Goal: Navigation & Orientation: Find specific page/section

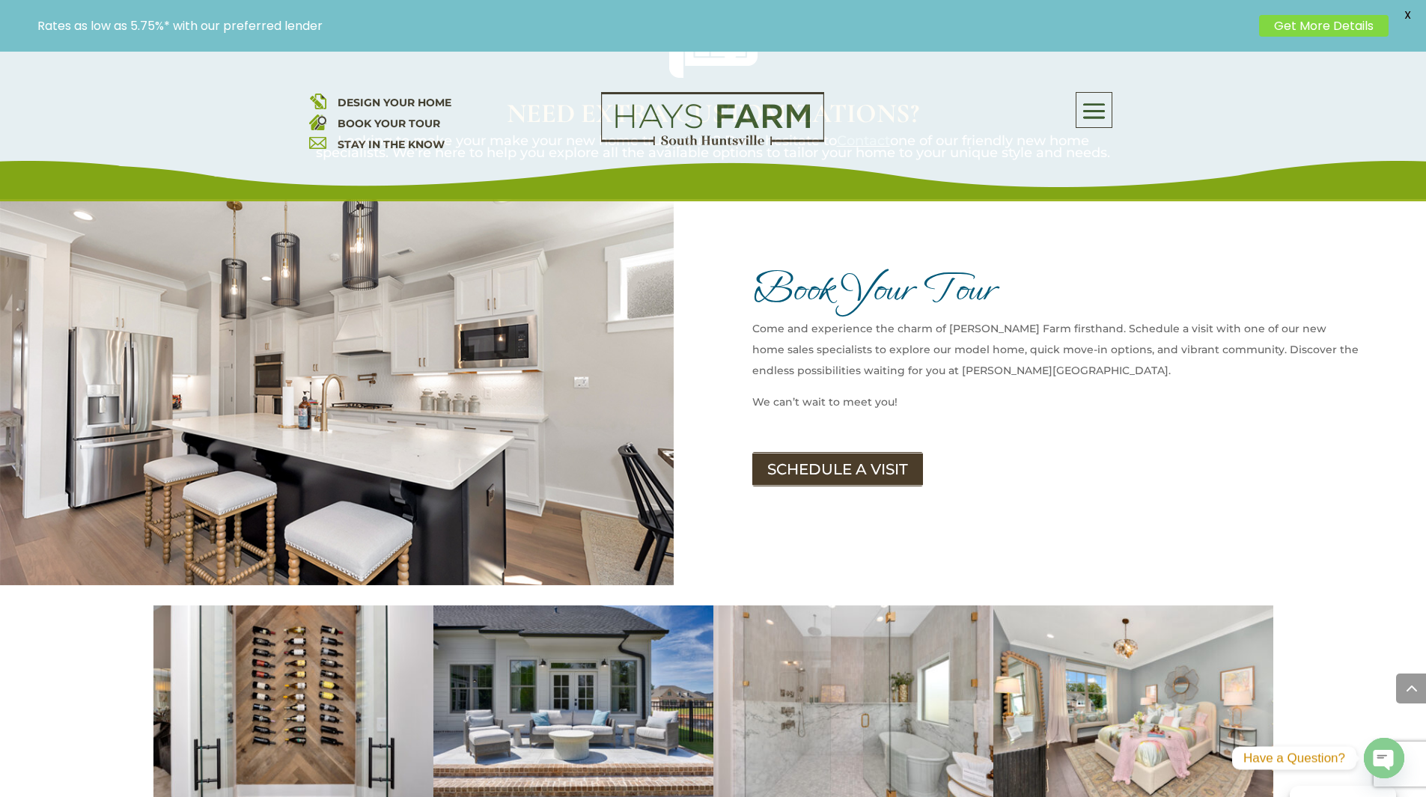
scroll to position [1617, 0]
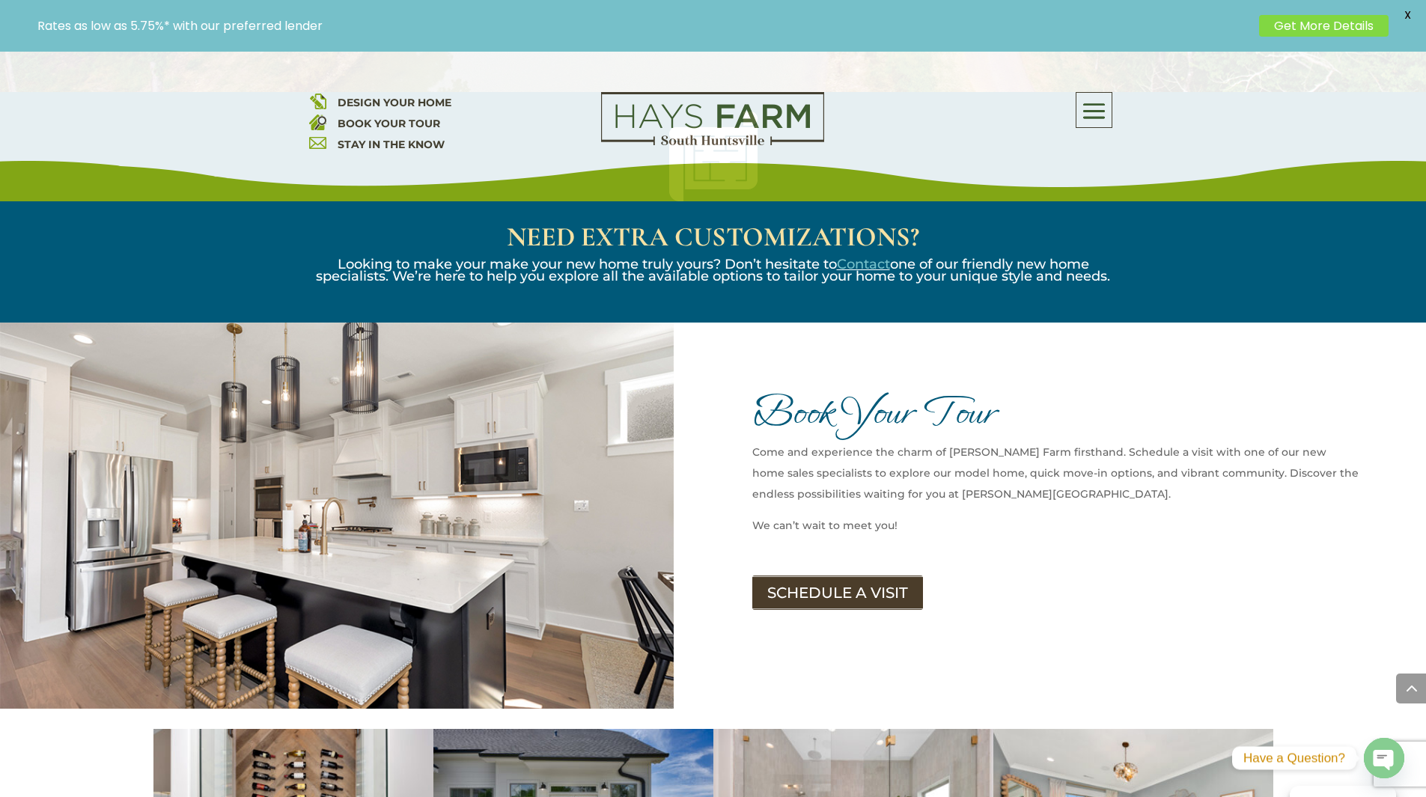
click at [1087, 114] on span at bounding box center [1094, 111] width 35 height 34
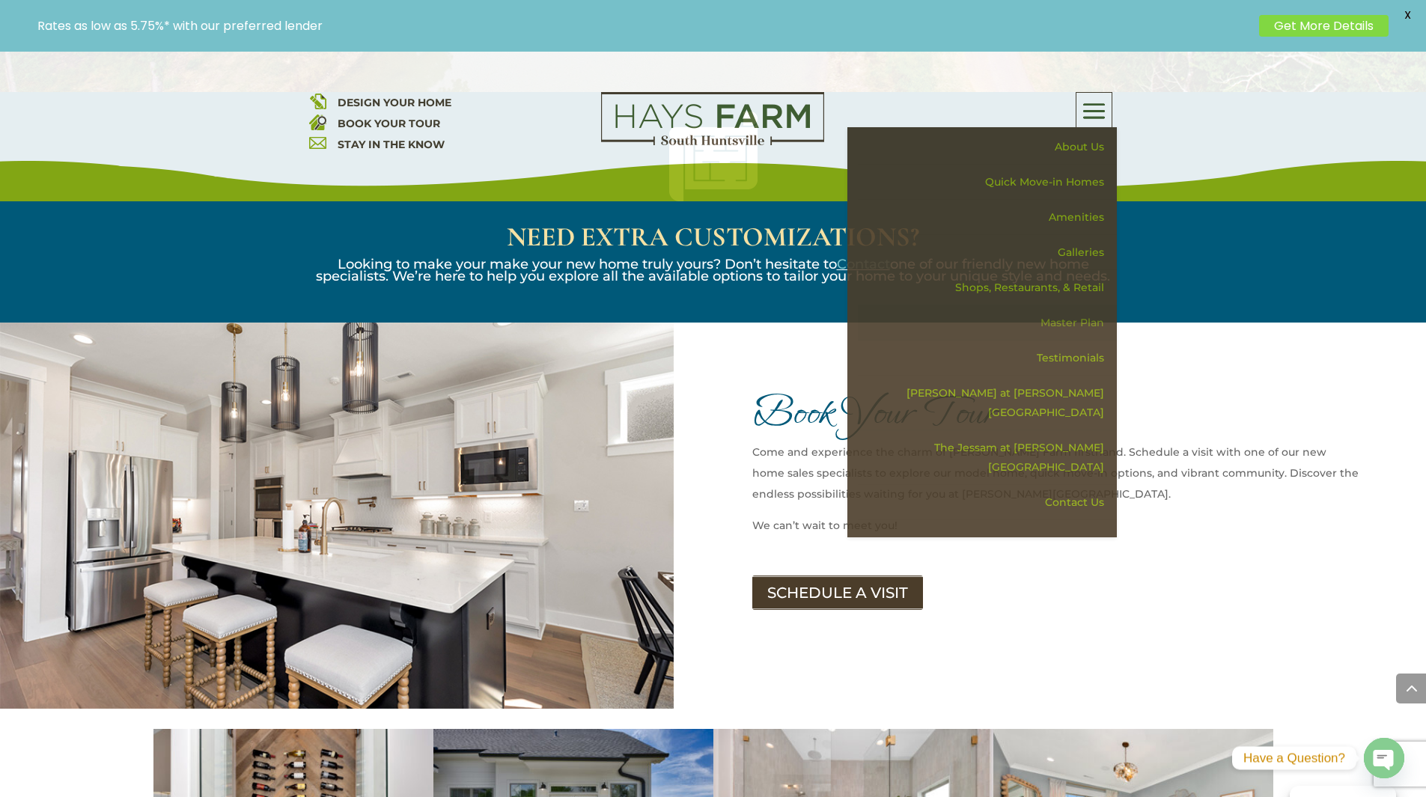
click at [1085, 320] on link "Master Plan" at bounding box center [987, 323] width 259 height 35
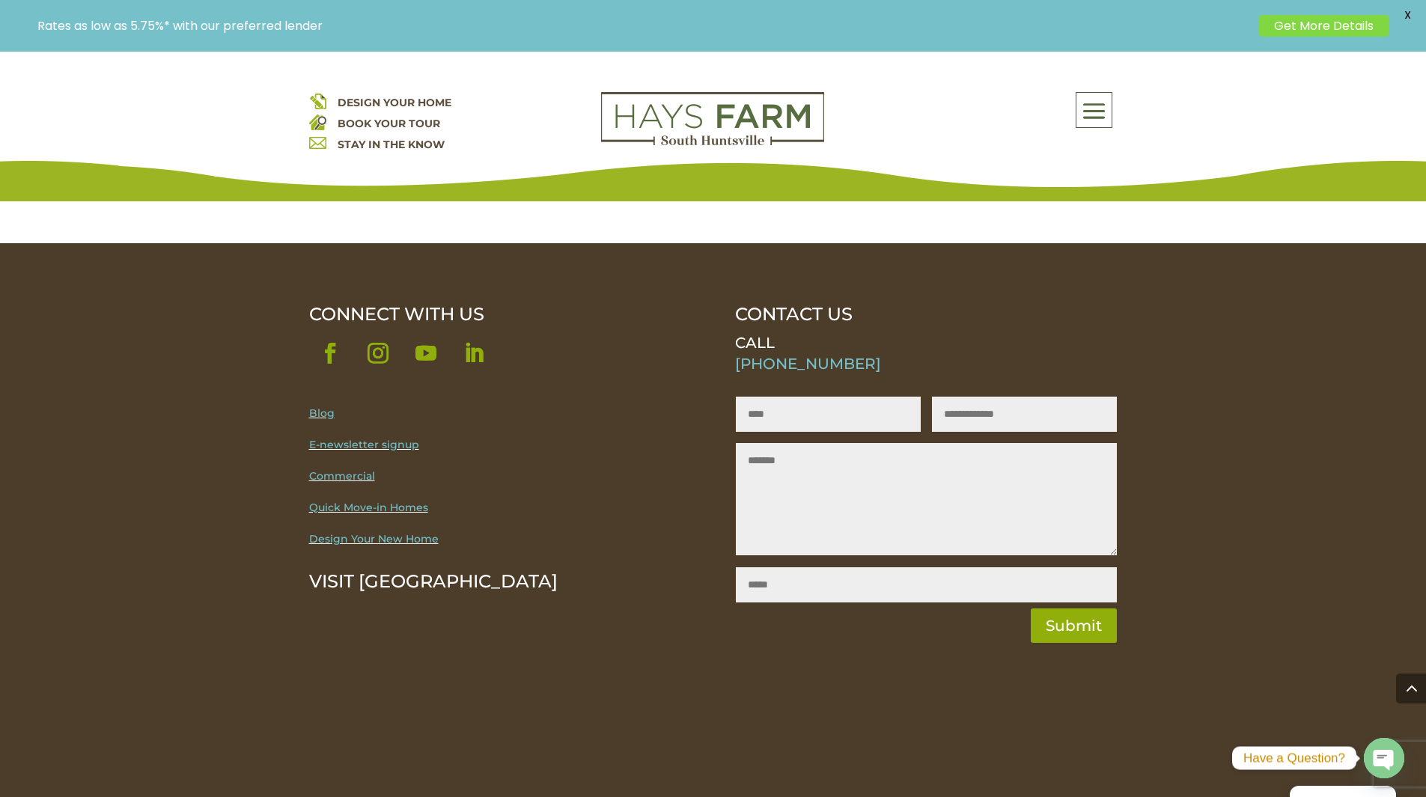
scroll to position [2019, 0]
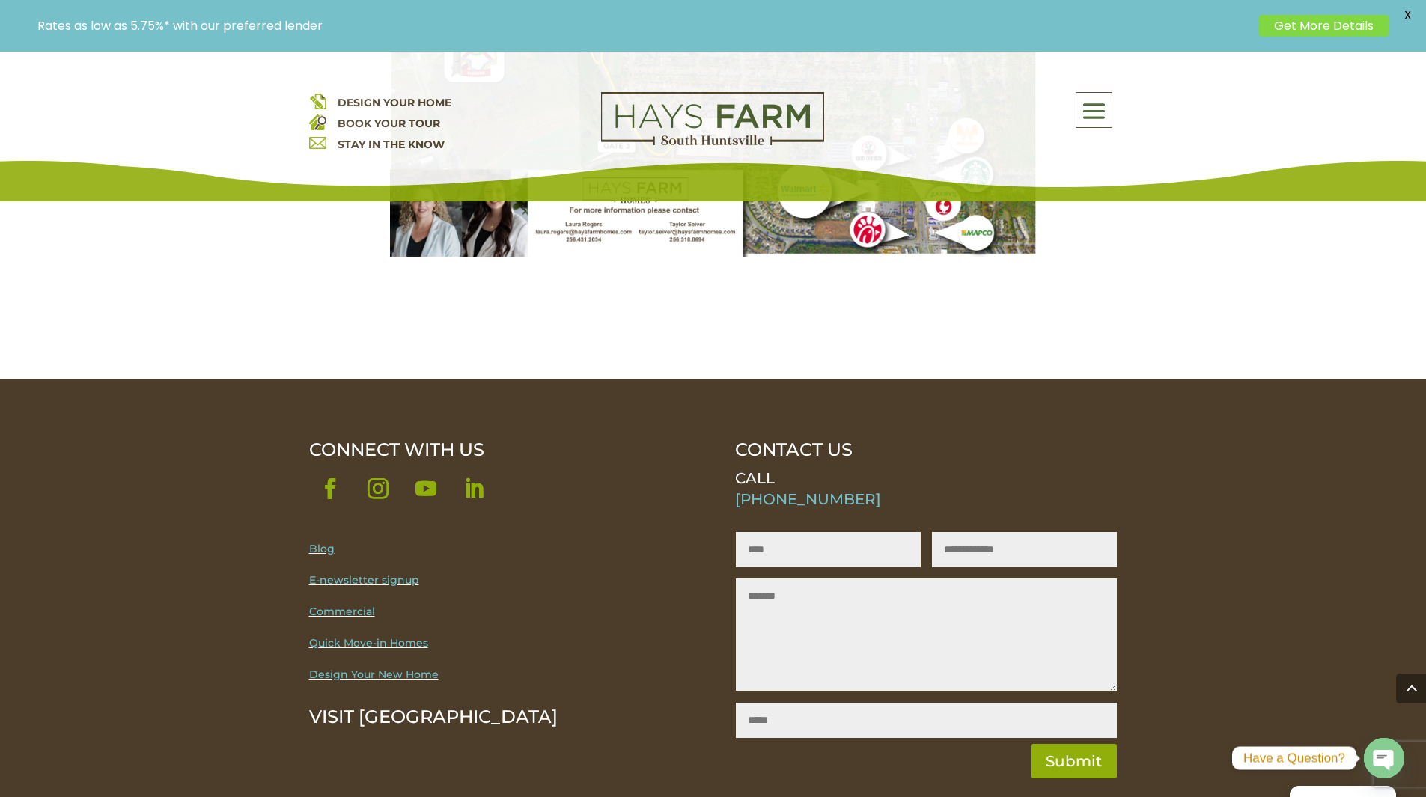
click at [400, 666] on div "CONNECT WITH US Follow Follow Follow Follow Blog E-newsletter signup Commercial…" at bounding box center [500, 791] width 382 height 702
click at [406, 668] on link "Design Your New Home" at bounding box center [374, 674] width 130 height 13
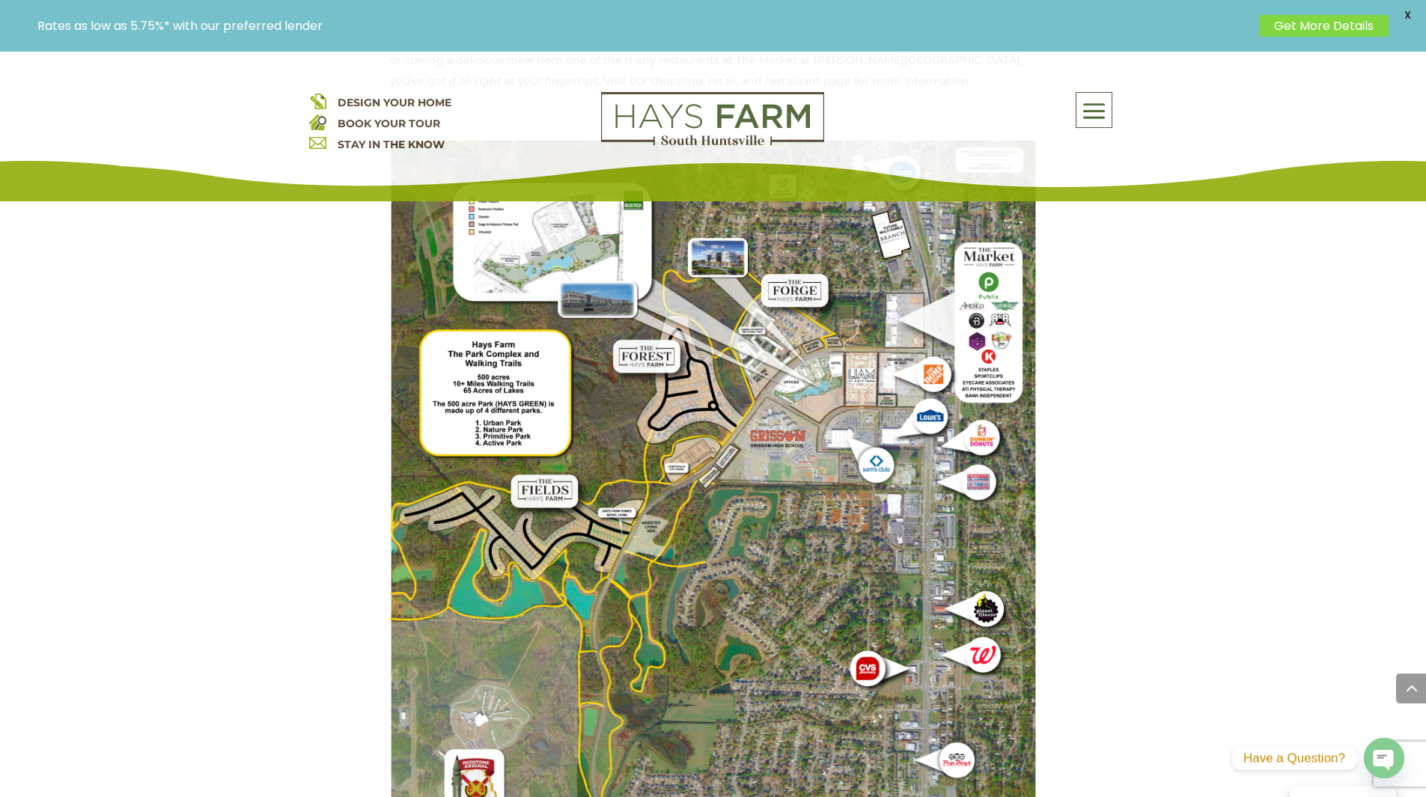
scroll to position [1198, 0]
